Goal: Information Seeking & Learning: Learn about a topic

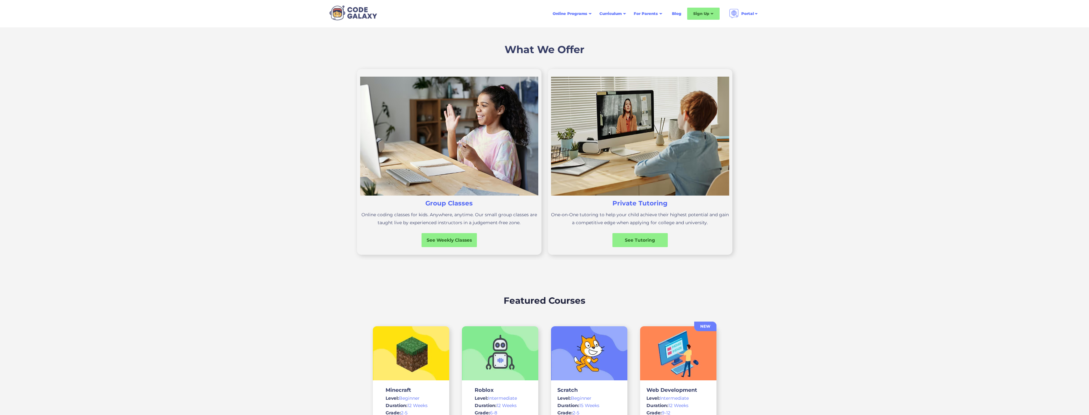
scroll to position [191, 0]
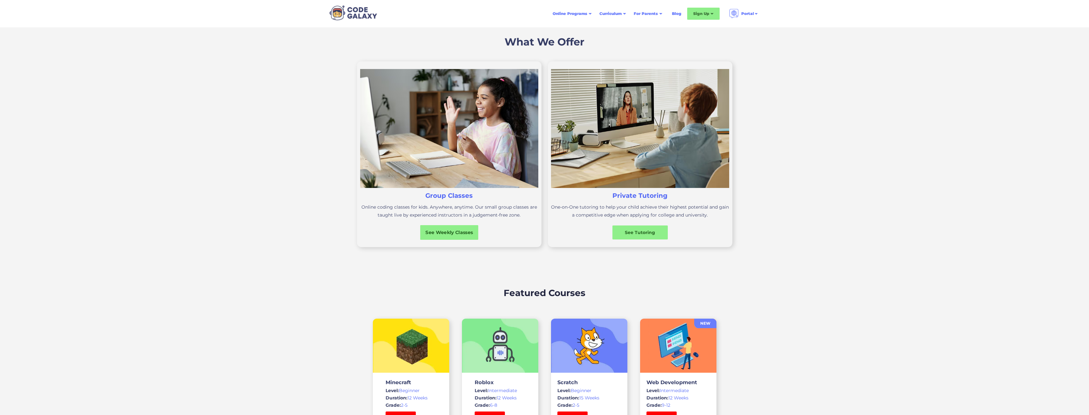
click at [452, 234] on div "See Weekly Classes" at bounding box center [449, 232] width 58 height 7
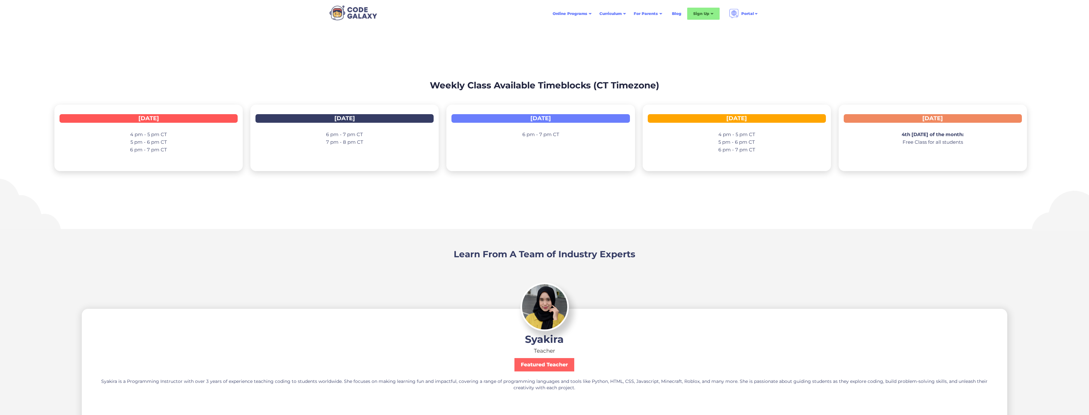
scroll to position [923, 0]
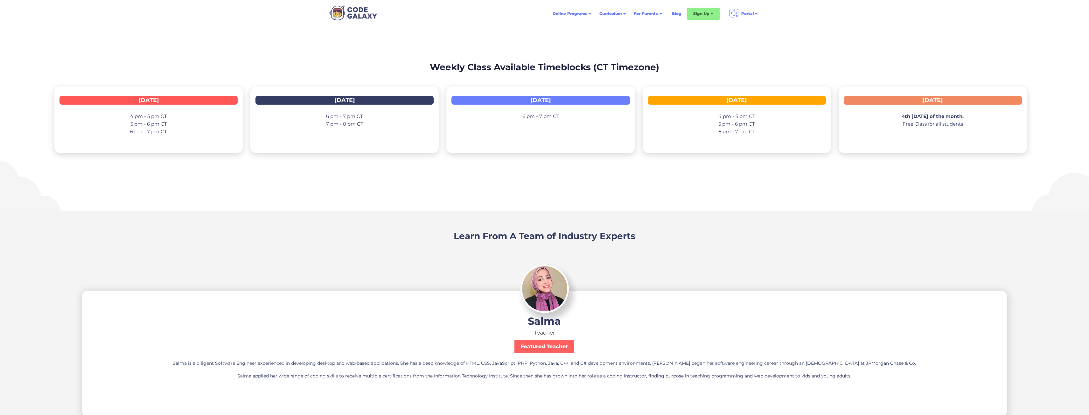
click at [440, 188] on div "Online Coding Classes for Kids Anywhere, Anytime Taught live by qualified instr…" at bounding box center [544, 353] width 1089 height 2496
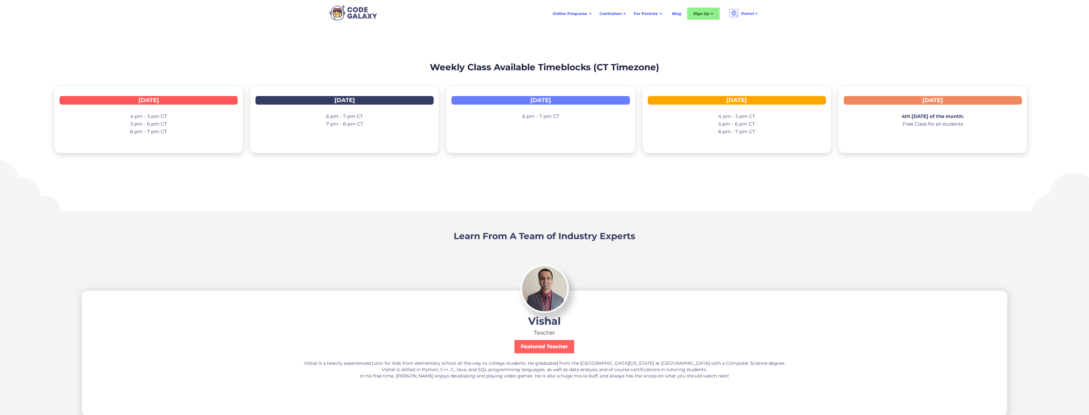
click at [408, 229] on div "Learn From A Team of Industry Experts" at bounding box center [544, 226] width 1089 height 31
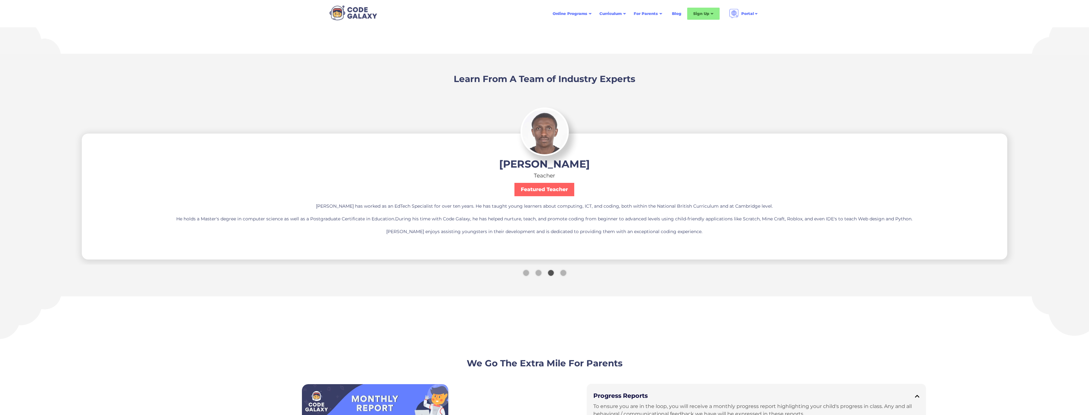
scroll to position [1082, 0]
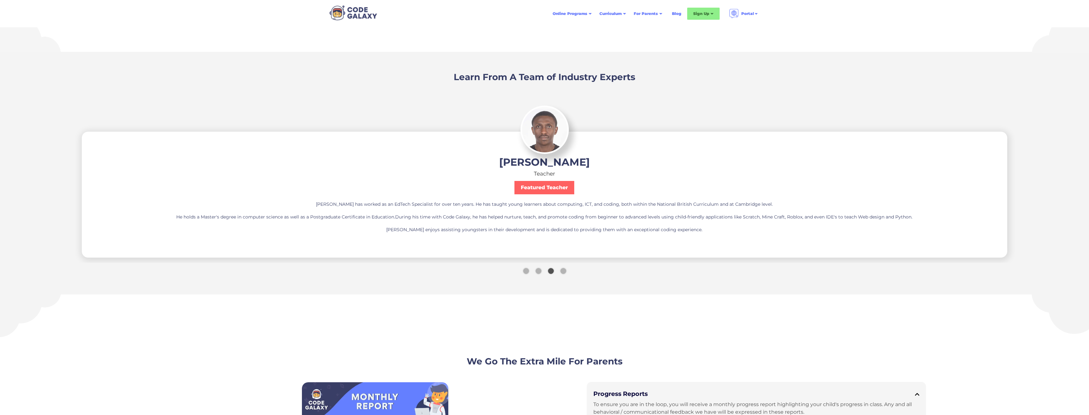
click at [562, 270] on div "Show slide 4 of 4" at bounding box center [563, 271] width 6 height 6
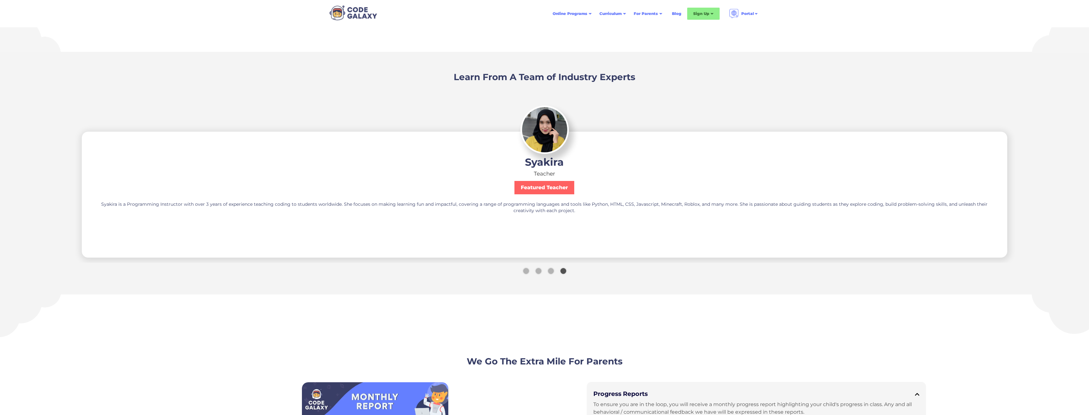
click at [526, 272] on div "Show slide 1 of 4" at bounding box center [526, 271] width 6 height 6
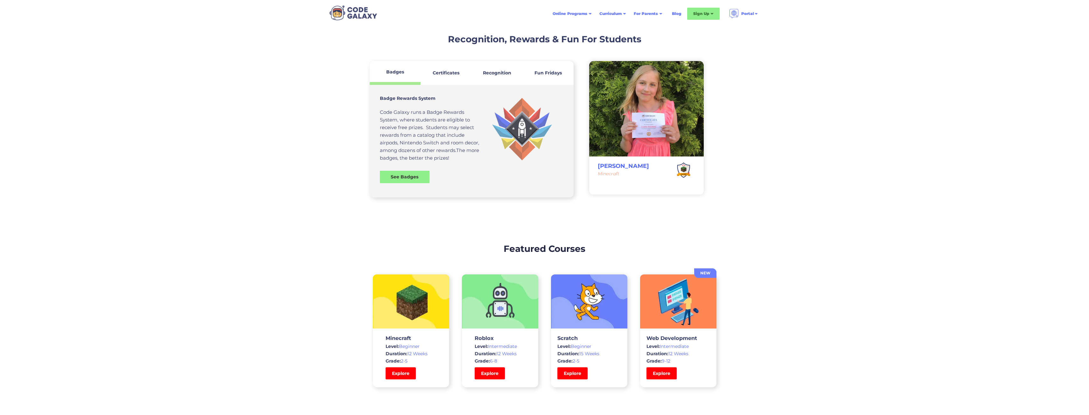
scroll to position [1686, 0]
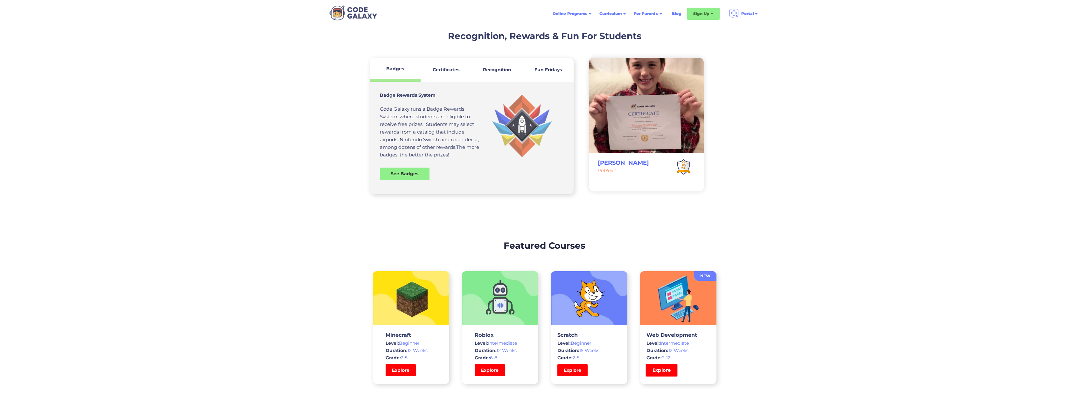
click at [666, 373] on link "Explore" at bounding box center [661, 370] width 32 height 13
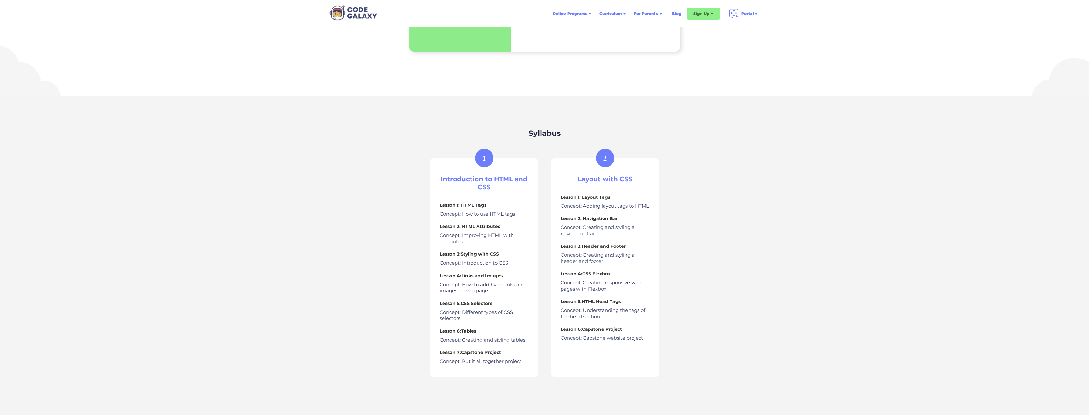
scroll to position [191, 0]
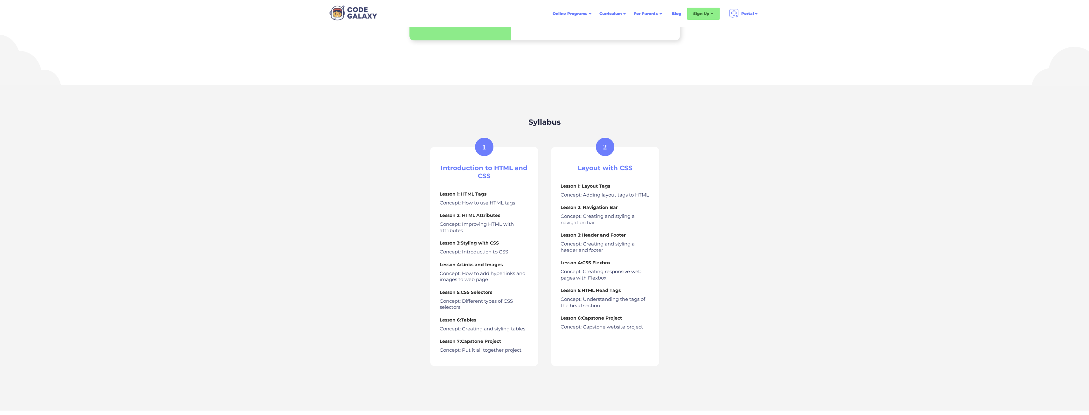
click at [352, 15] on img at bounding box center [353, 12] width 52 height 17
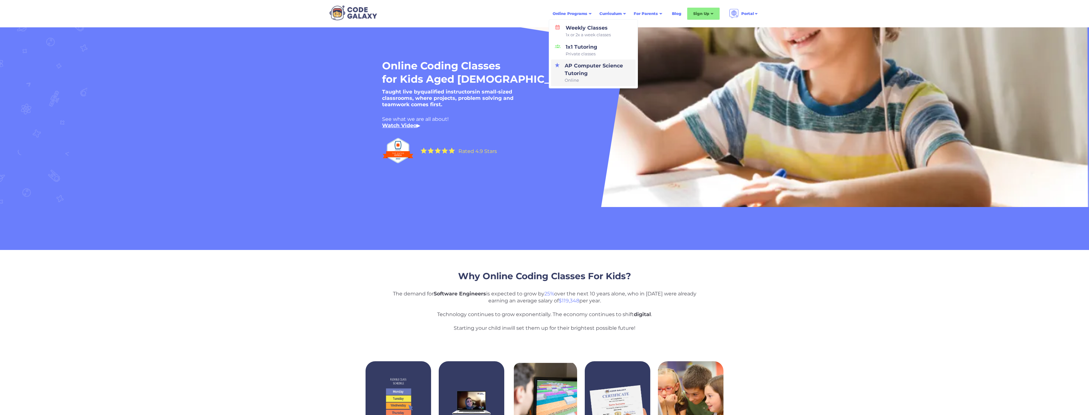
click at [578, 65] on div "AP Computer Science Tutoring Online" at bounding box center [596, 73] width 69 height 22
